Goal: Task Accomplishment & Management: Manage account settings

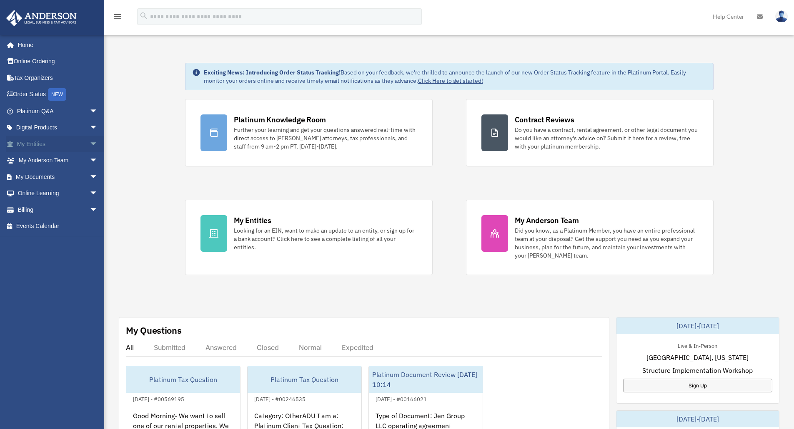
click at [50, 145] on link "My Entities arrow_drop_down" at bounding box center [58, 144] width 105 height 17
click at [90, 146] on span "arrow_drop_down" at bounding box center [98, 144] width 17 height 17
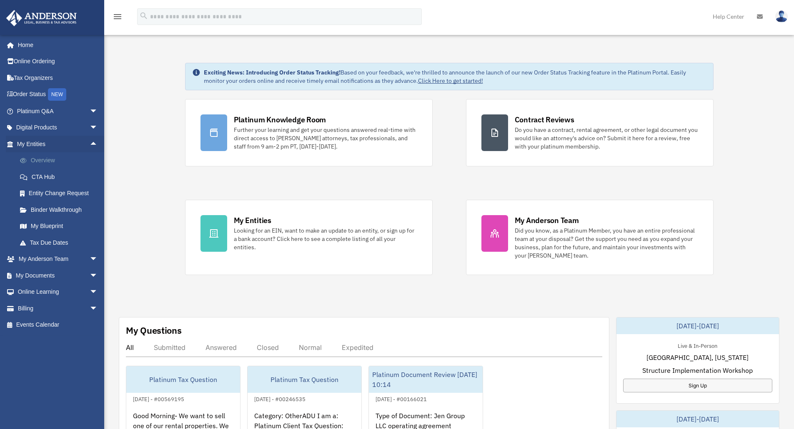
click at [47, 163] on link "Overview" at bounding box center [61, 160] width 99 height 17
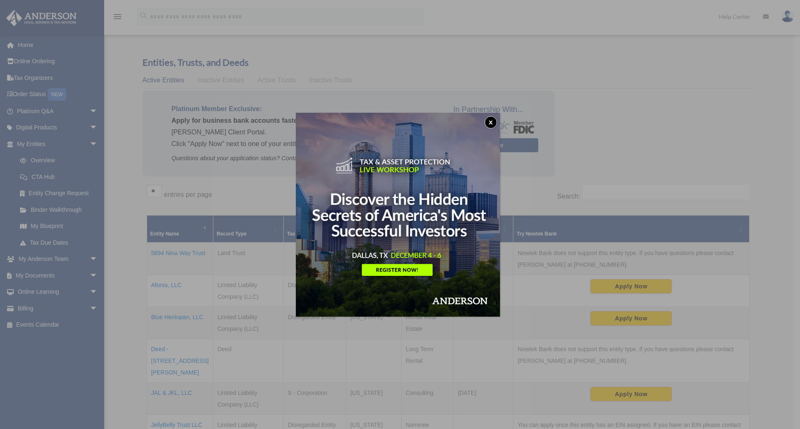
click at [492, 123] on button "x" at bounding box center [490, 122] width 12 height 12
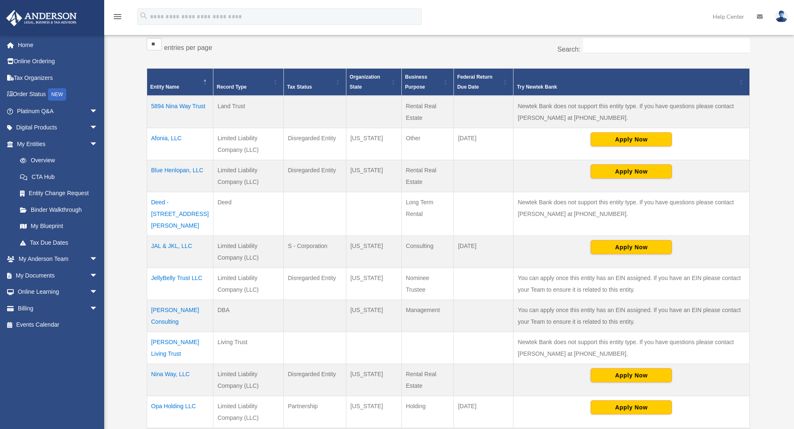
scroll to position [155, 0]
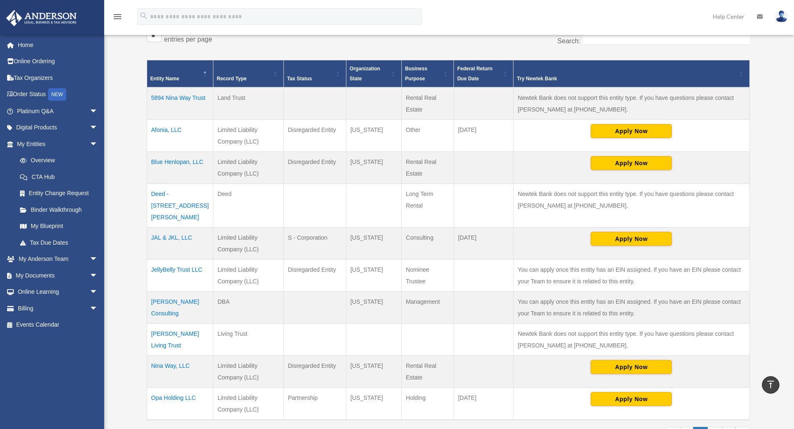
click at [160, 294] on td "Jennifer Lloyd Consulting" at bounding box center [180, 308] width 66 height 32
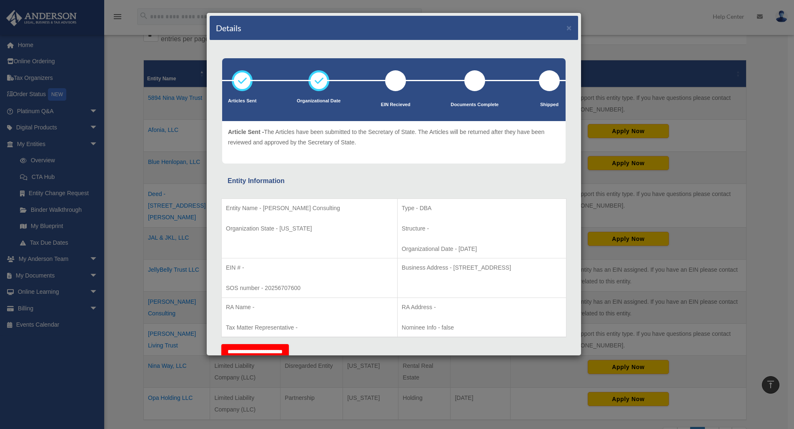
click at [43, 277] on div "Details × Articles Sent Organizational Date" at bounding box center [397, 214] width 794 height 429
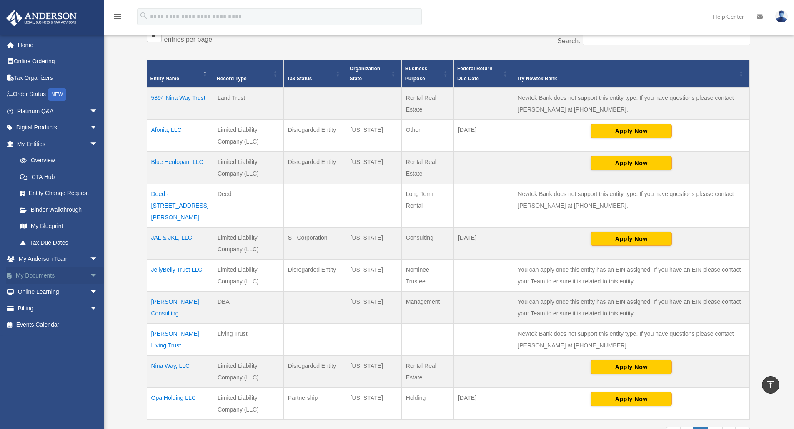
click at [43, 277] on link "My Documents arrow_drop_down" at bounding box center [58, 275] width 105 height 17
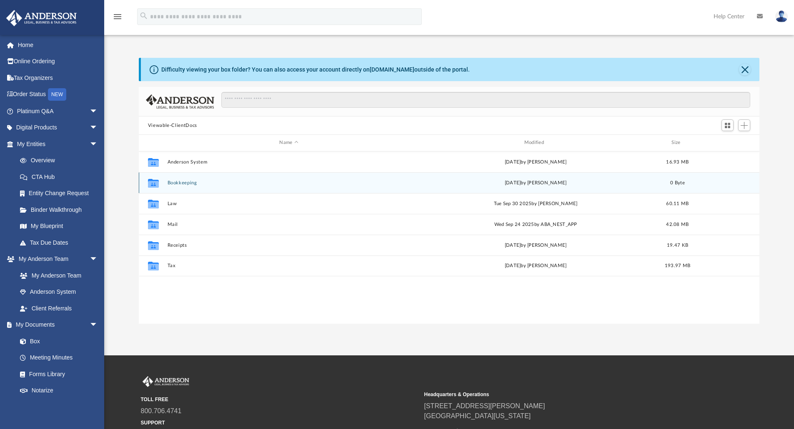
scroll to position [183, 614]
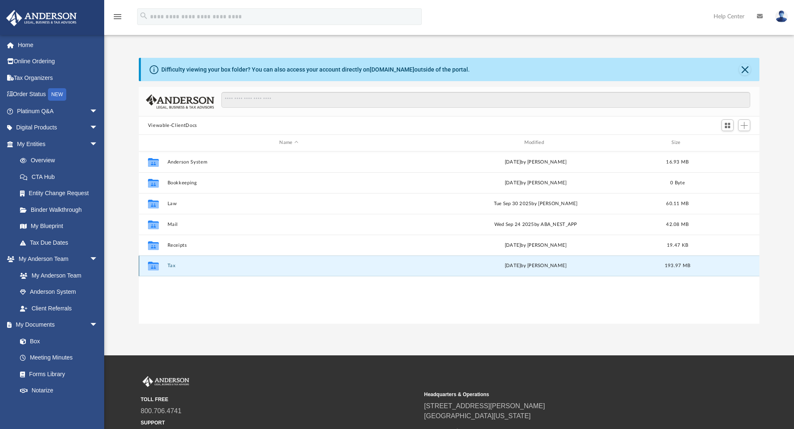
click at [170, 268] on button "Tax" at bounding box center [288, 265] width 243 height 5
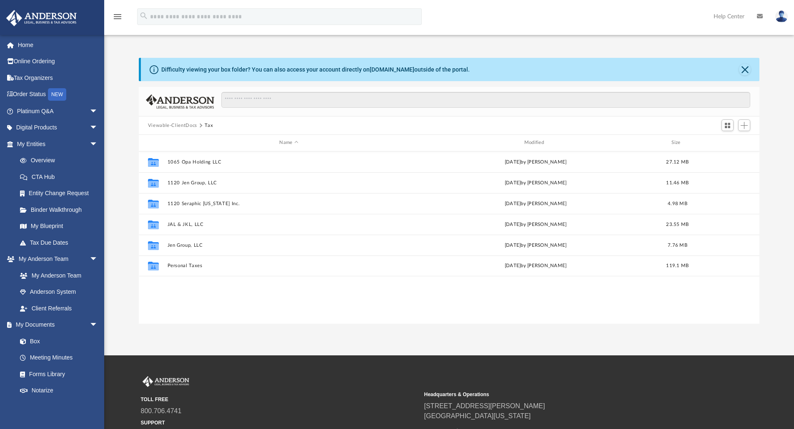
click at [183, 127] on button "Viewable-ClientDocs" at bounding box center [172, 125] width 49 height 7
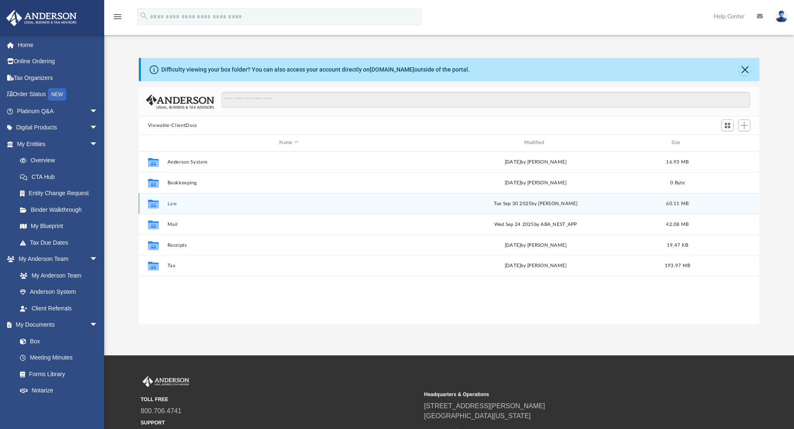
click at [167, 204] on button "Law" at bounding box center [288, 203] width 243 height 5
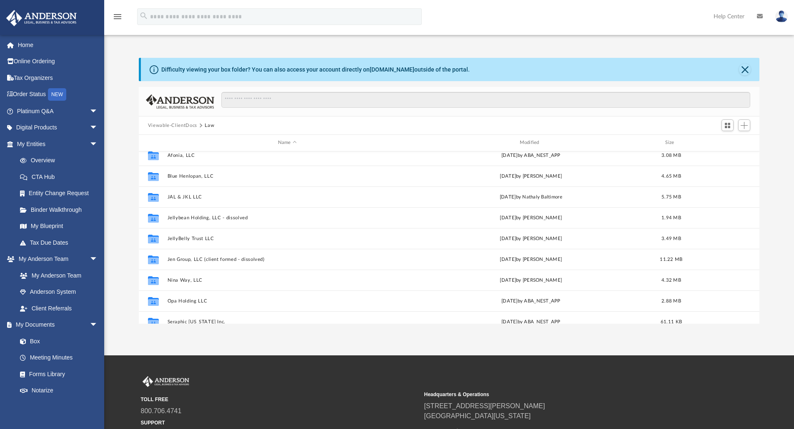
scroll to position [0, 0]
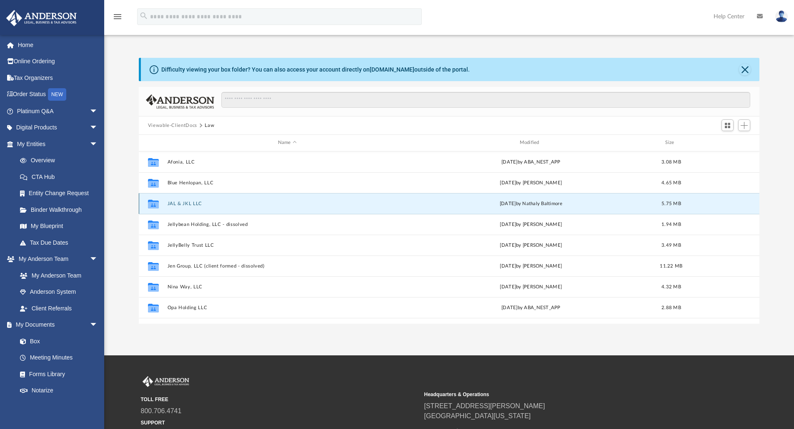
click at [177, 201] on button "JAL & JKL LLC" at bounding box center [287, 203] width 240 height 5
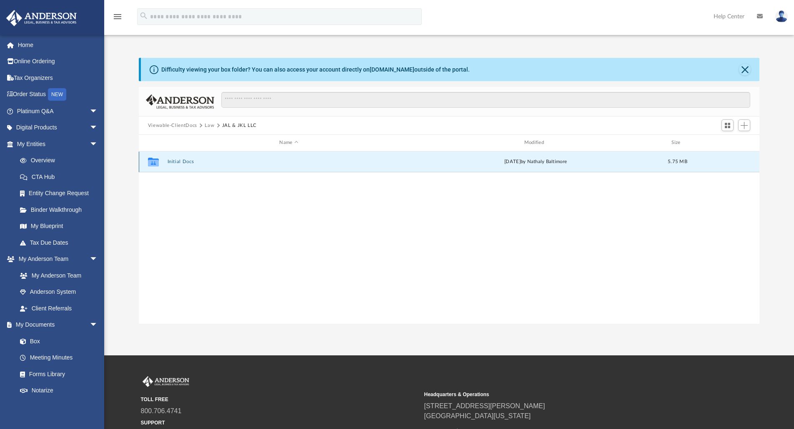
click at [189, 160] on button "Initial Docs" at bounding box center [288, 161] width 243 height 5
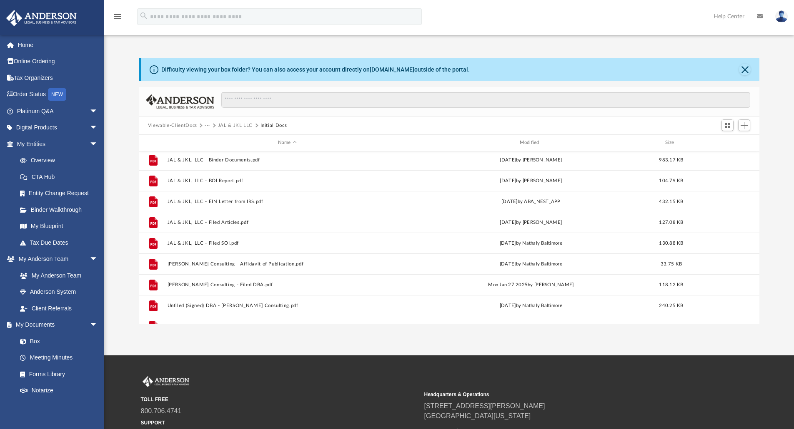
scroll to position [98, 0]
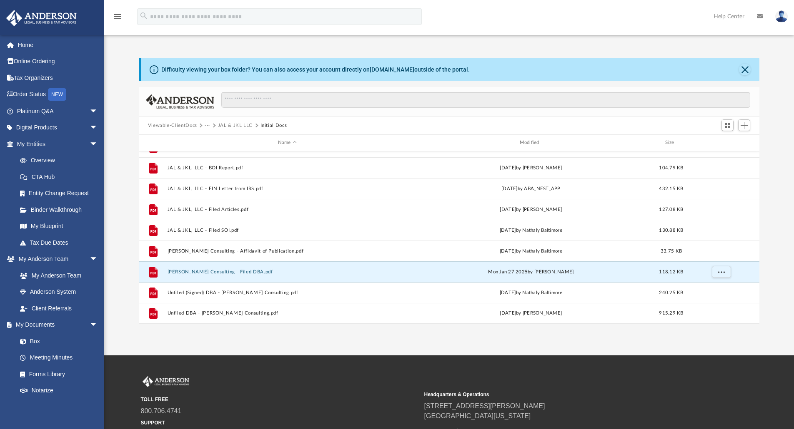
click at [200, 270] on button "Jennifer Lloyd Consulting - Filed DBA.pdf" at bounding box center [287, 272] width 240 height 5
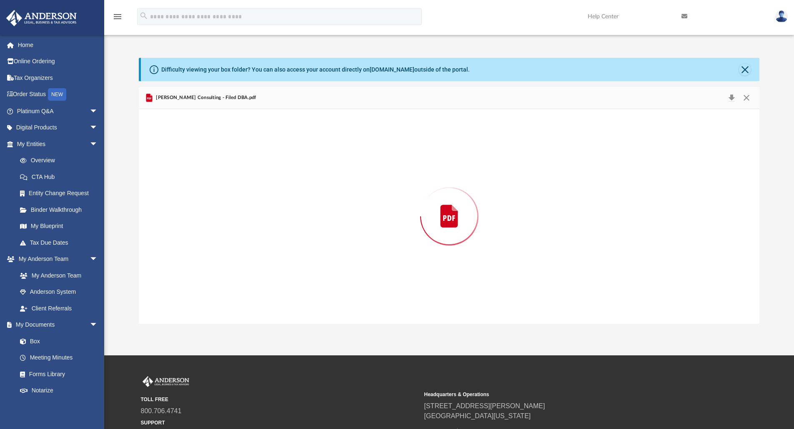
click at [200, 270] on div "Preview" at bounding box center [449, 216] width 621 height 215
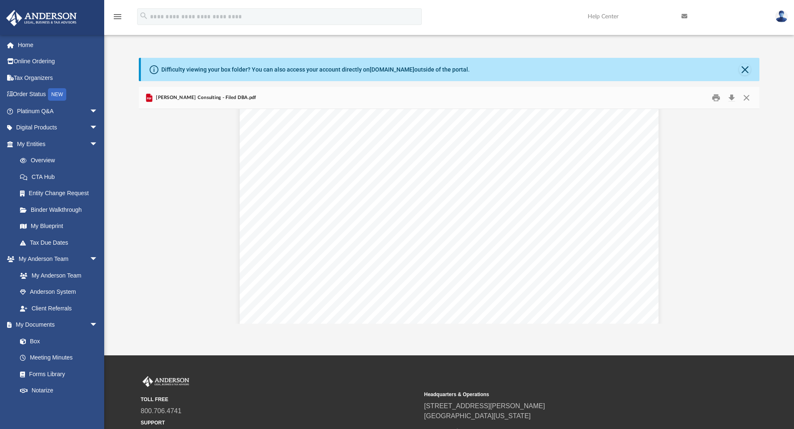
scroll to position [0, 0]
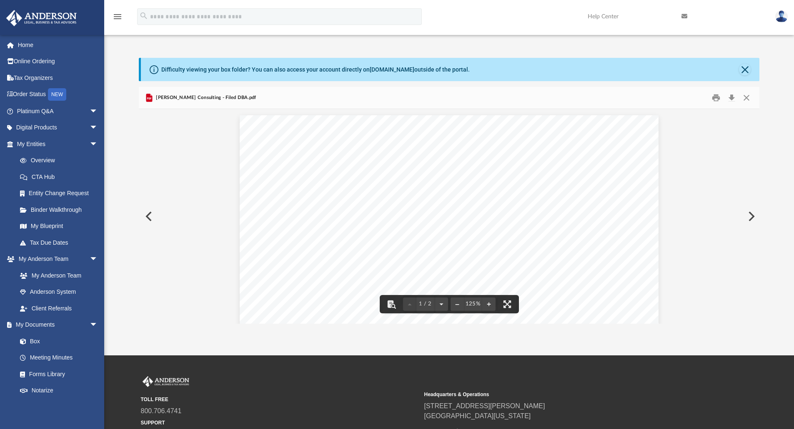
click at [147, 218] on button "Preview" at bounding box center [148, 216] width 18 height 23
click at [147, 217] on button "Preview" at bounding box center [148, 216] width 18 height 23
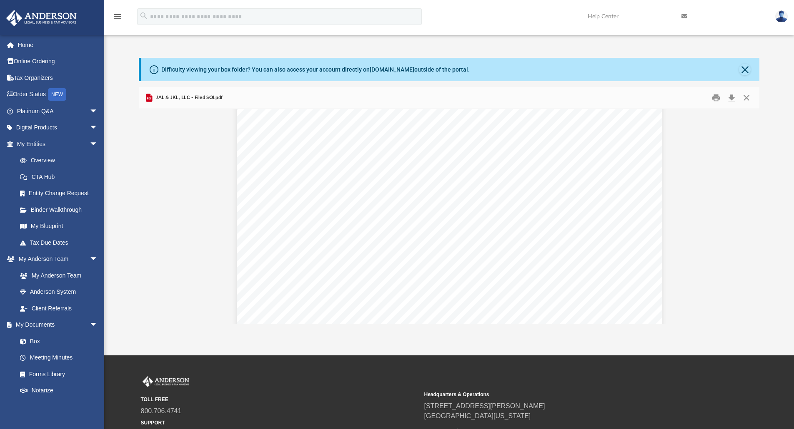
scroll to position [33, 0]
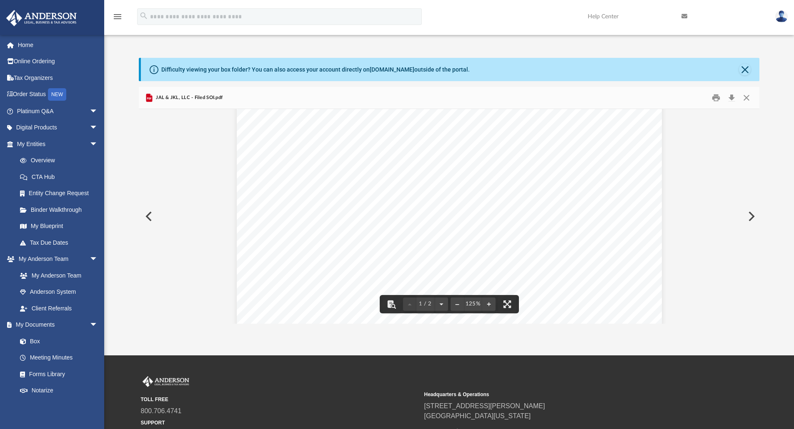
click at [148, 216] on button "Preview" at bounding box center [148, 216] width 18 height 23
drag, startPoint x: 760, startPoint y: 141, endPoint x: 754, endPoint y: 165, distance: 24.9
click at [754, 165] on div "Difficulty viewing your box folder? You can also access your account directly o…" at bounding box center [448, 191] width 689 height 266
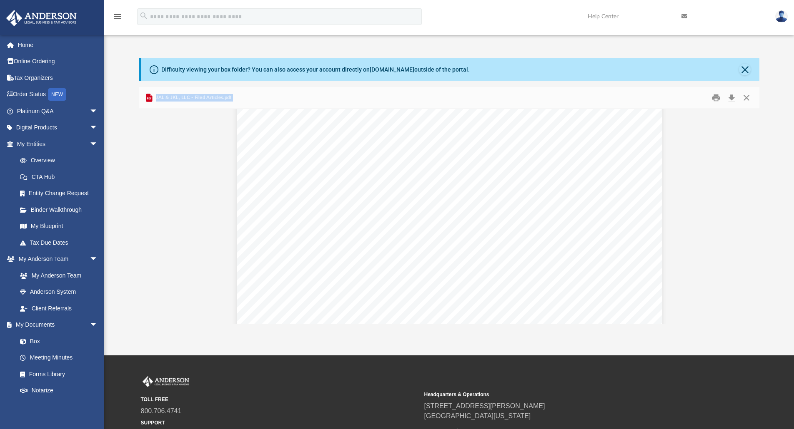
scroll to position [107, 0]
click at [746, 96] on button "Close" at bounding box center [746, 98] width 15 height 13
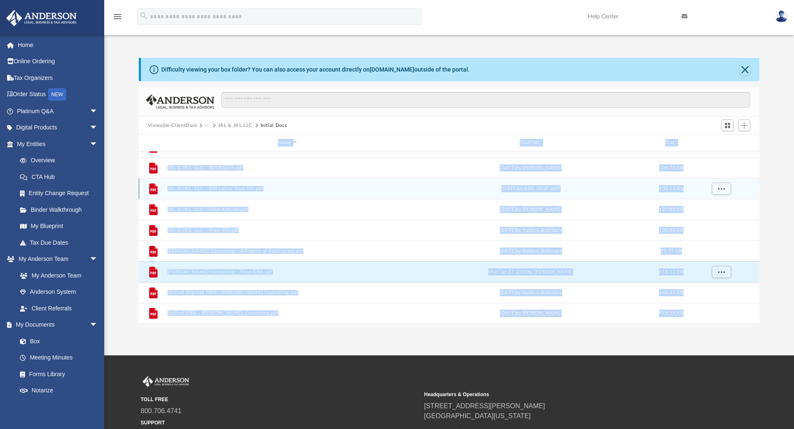
click at [313, 184] on div "File JAL & JKL, LLC - EIN Letter from IRS.pdf Fri Sep 6 2024 by ABA_NEST_APP 43…" at bounding box center [449, 188] width 621 height 21
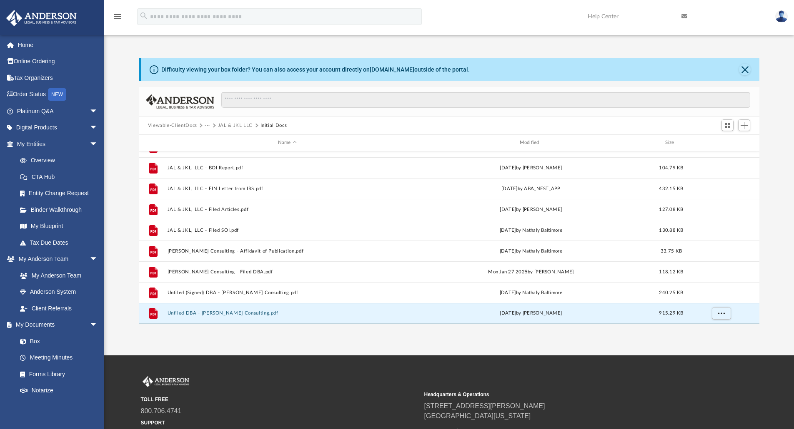
click at [234, 314] on button "Unfiled DBA - Jennifer Lloyd Consulting.pdf" at bounding box center [287, 313] width 240 height 5
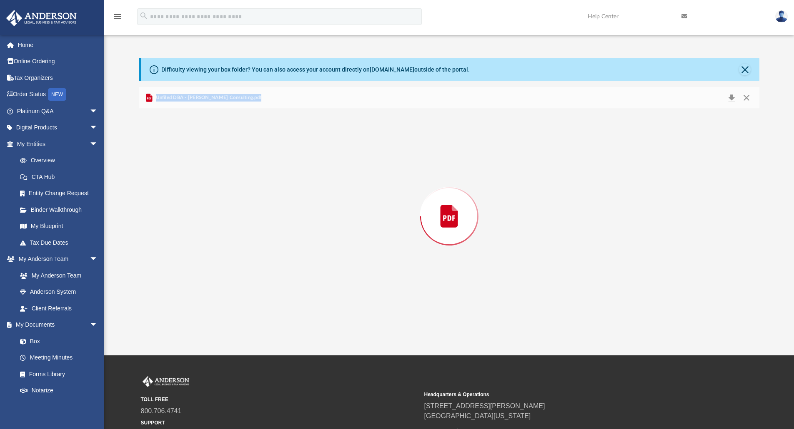
click at [234, 314] on div "Preview" at bounding box center [449, 216] width 621 height 215
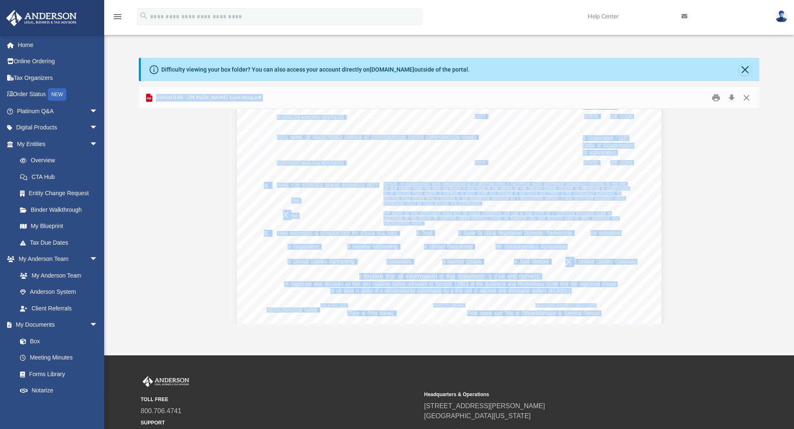
scroll to position [0, 0]
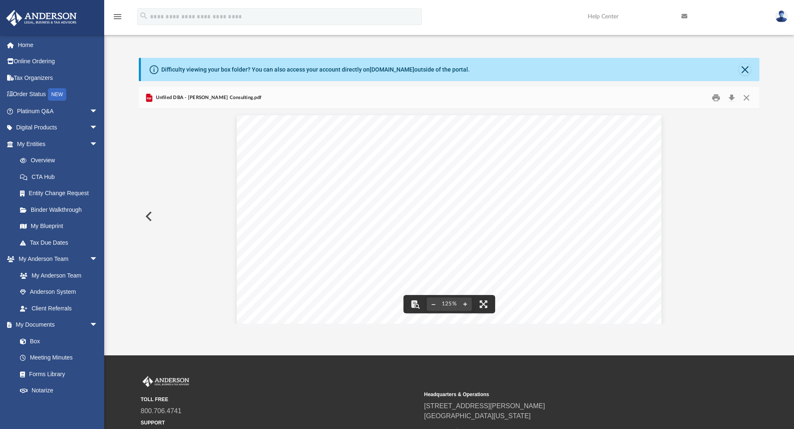
click at [205, 95] on span "Unfiled DBA - Jennifer Lloyd Consulting.pdf" at bounding box center [207, 97] width 107 height 7
click at [748, 99] on button "Close" at bounding box center [746, 98] width 15 height 13
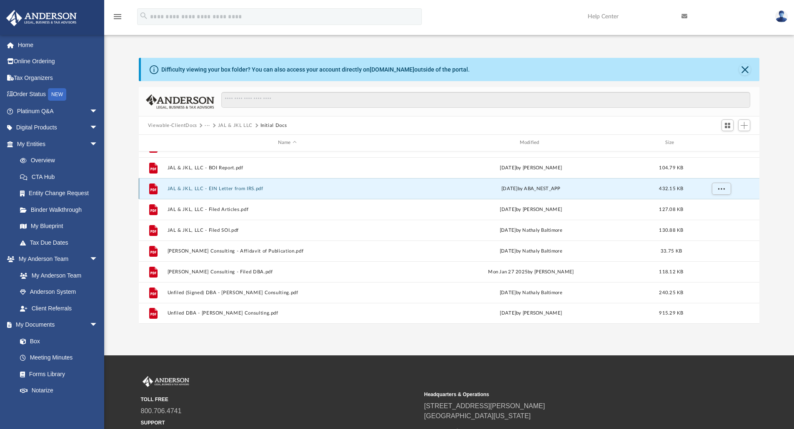
click at [232, 187] on button "JAL & JKL, LLC - EIN Letter from IRS.pdf" at bounding box center [287, 188] width 240 height 5
